Goal: Task Accomplishment & Management: Use online tool/utility

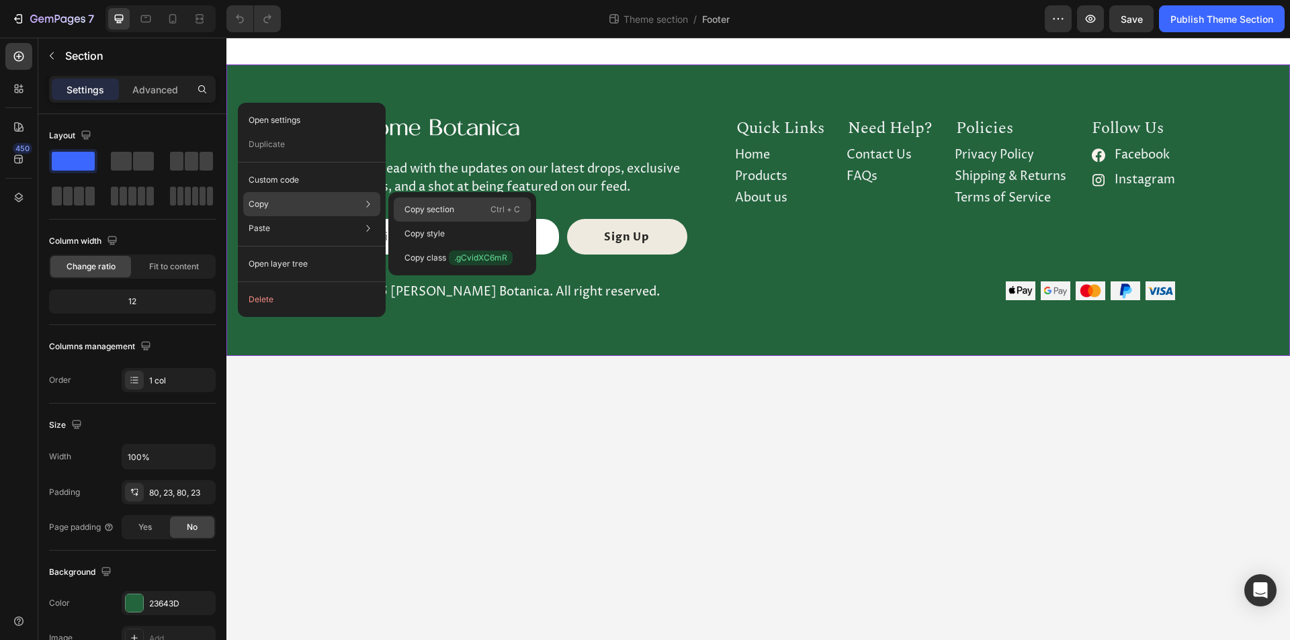
click at [431, 214] on p "Copy section" at bounding box center [430, 210] width 50 height 12
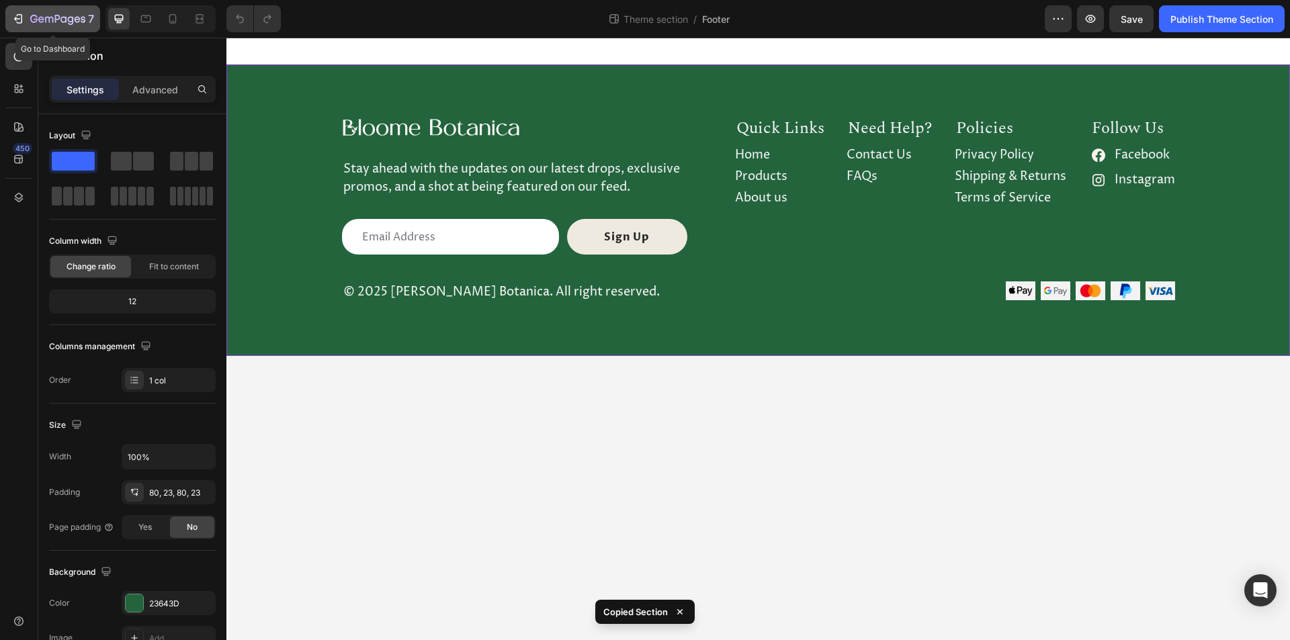
click at [9, 14] on button "7" at bounding box center [52, 18] width 95 height 27
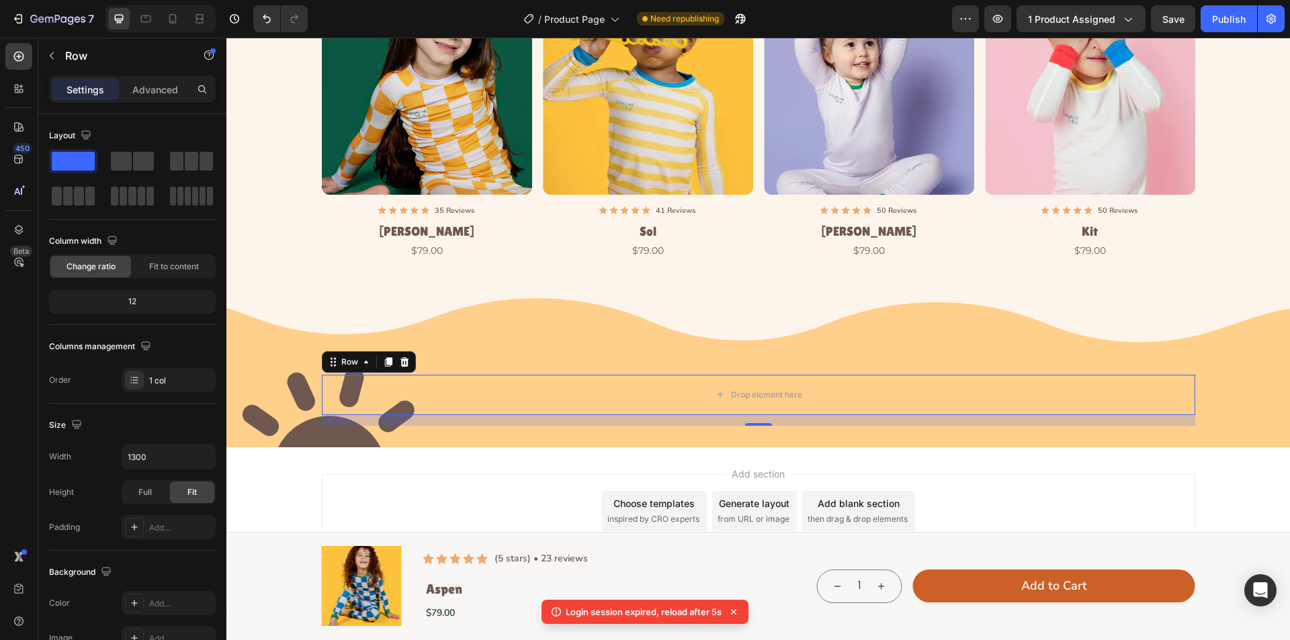
scroll to position [3516, 0]
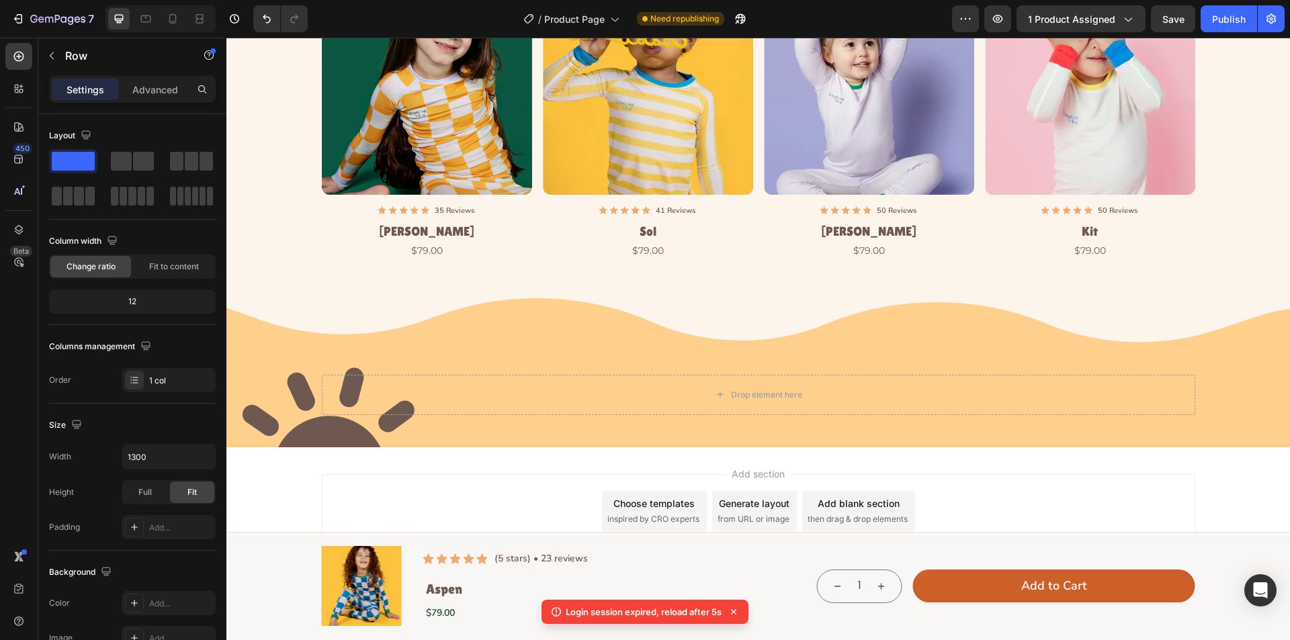
click at [269, 464] on div "Add section Choose templates inspired by CRO experts Generate layout from URL o…" at bounding box center [758, 530] width 1064 height 165
